Goal: Find specific page/section: Find specific page/section

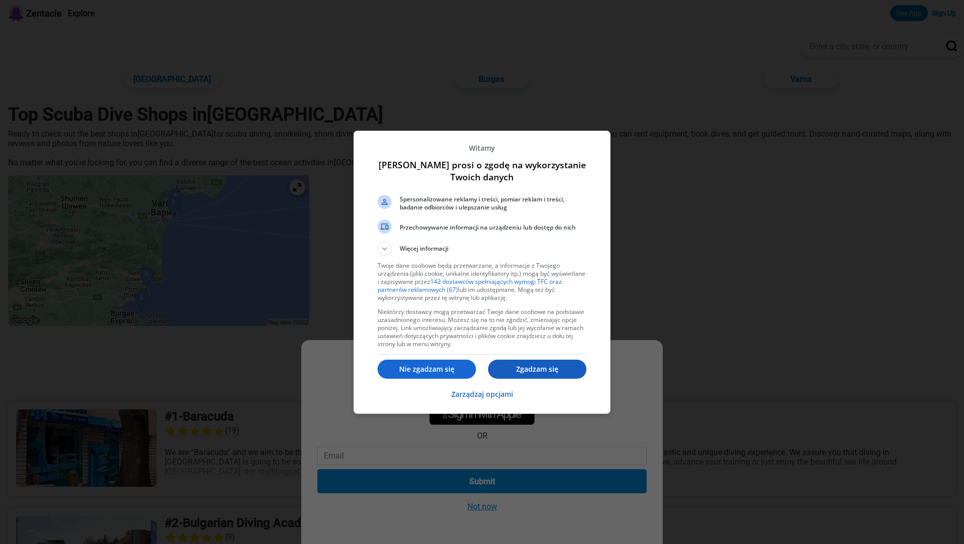
click at [516, 366] on p "Zgadzam się" at bounding box center [537, 369] width 98 height 10
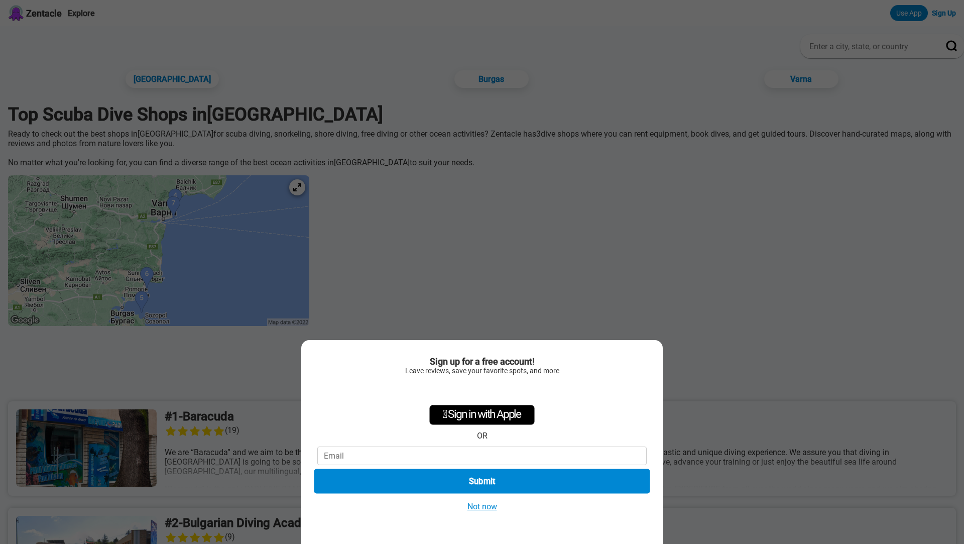
click at [492, 479] on button "Submit" at bounding box center [482, 481] width 336 height 25
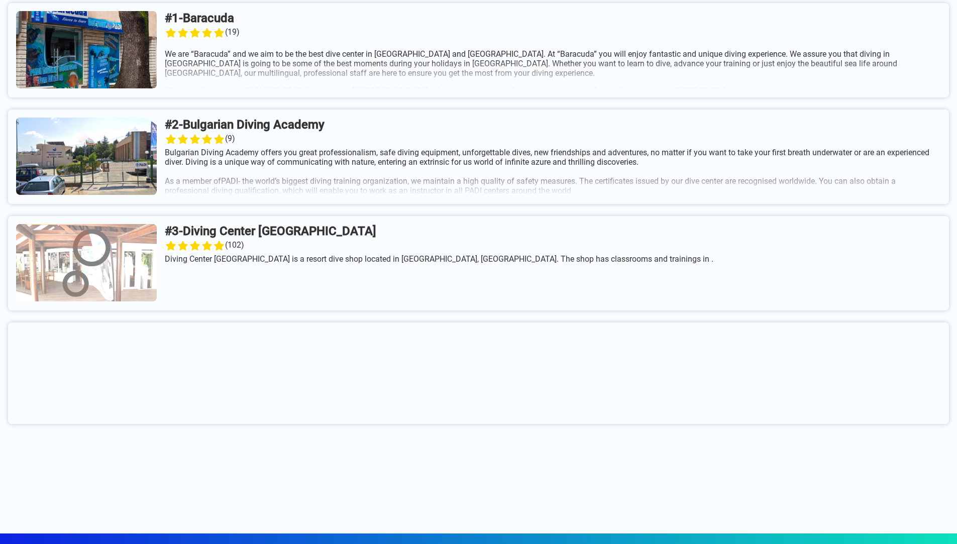
scroll to position [402, 0]
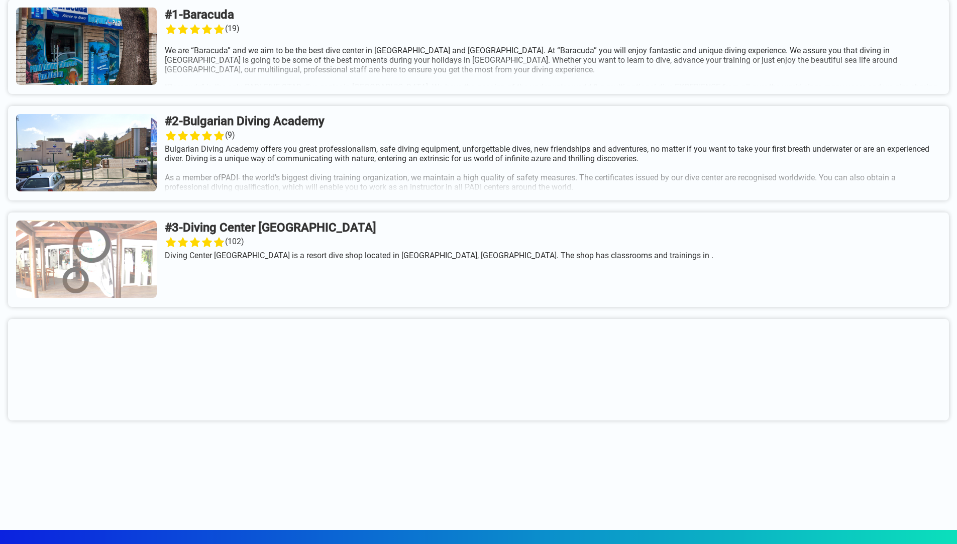
click at [278, 240] on link at bounding box center [478, 259] width 941 height 94
